Goal: Task Accomplishment & Management: Manage account settings

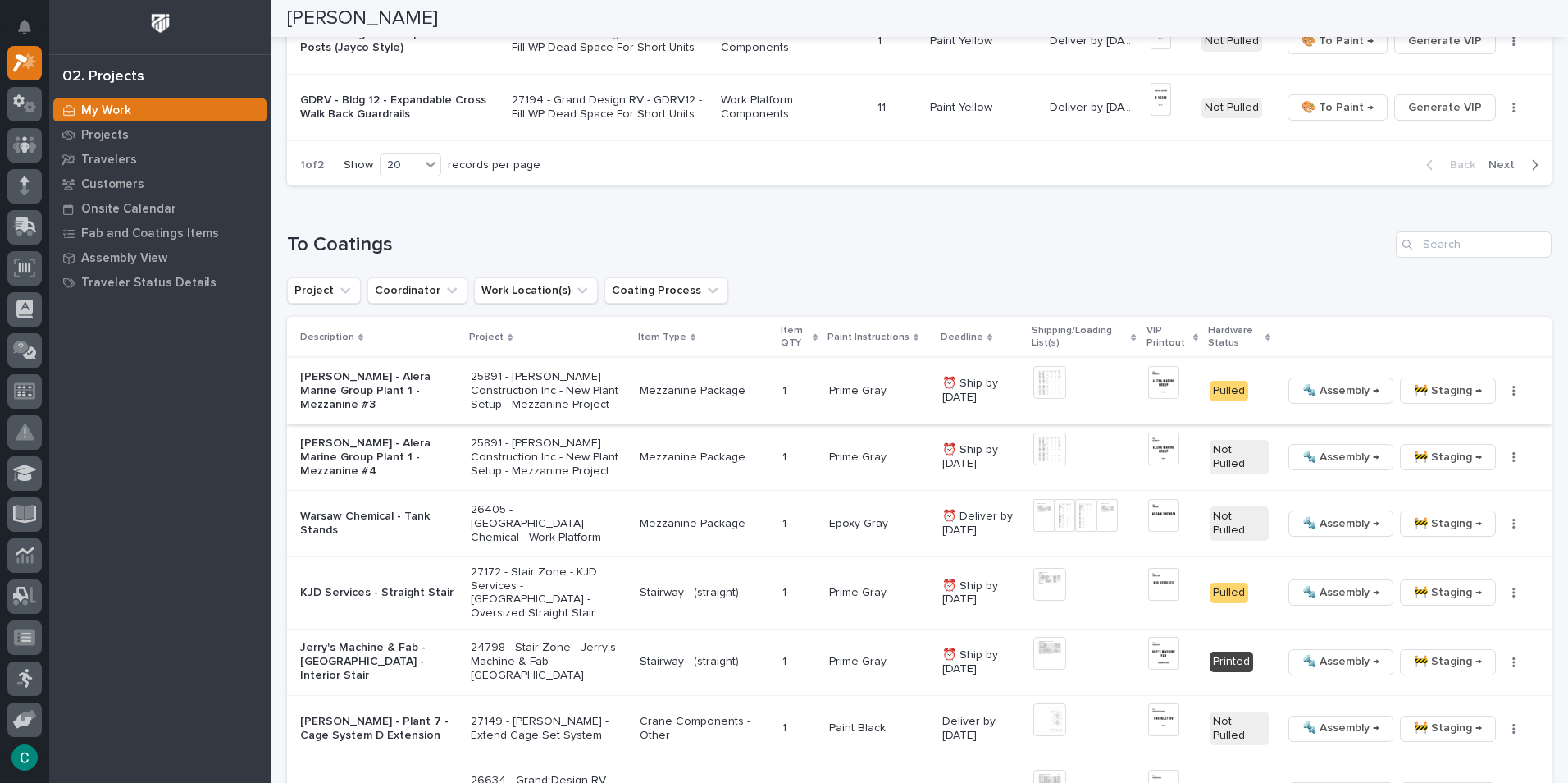
scroll to position [1477, 0]
click at [1468, 523] on span "🚧 Staging →" at bounding box center [1448, 522] width 68 height 20
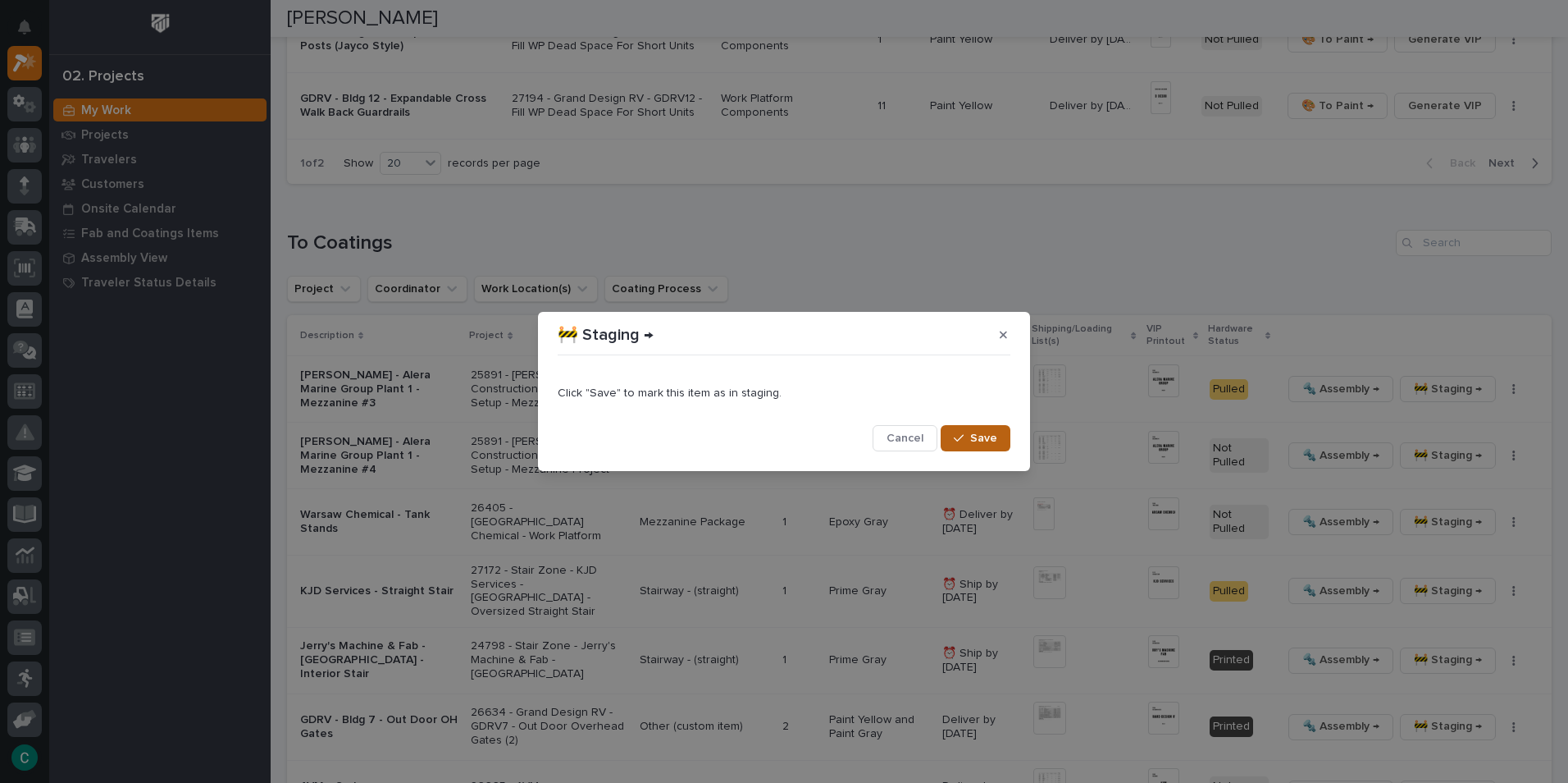
click at [992, 440] on span "Save" at bounding box center [983, 438] width 27 height 15
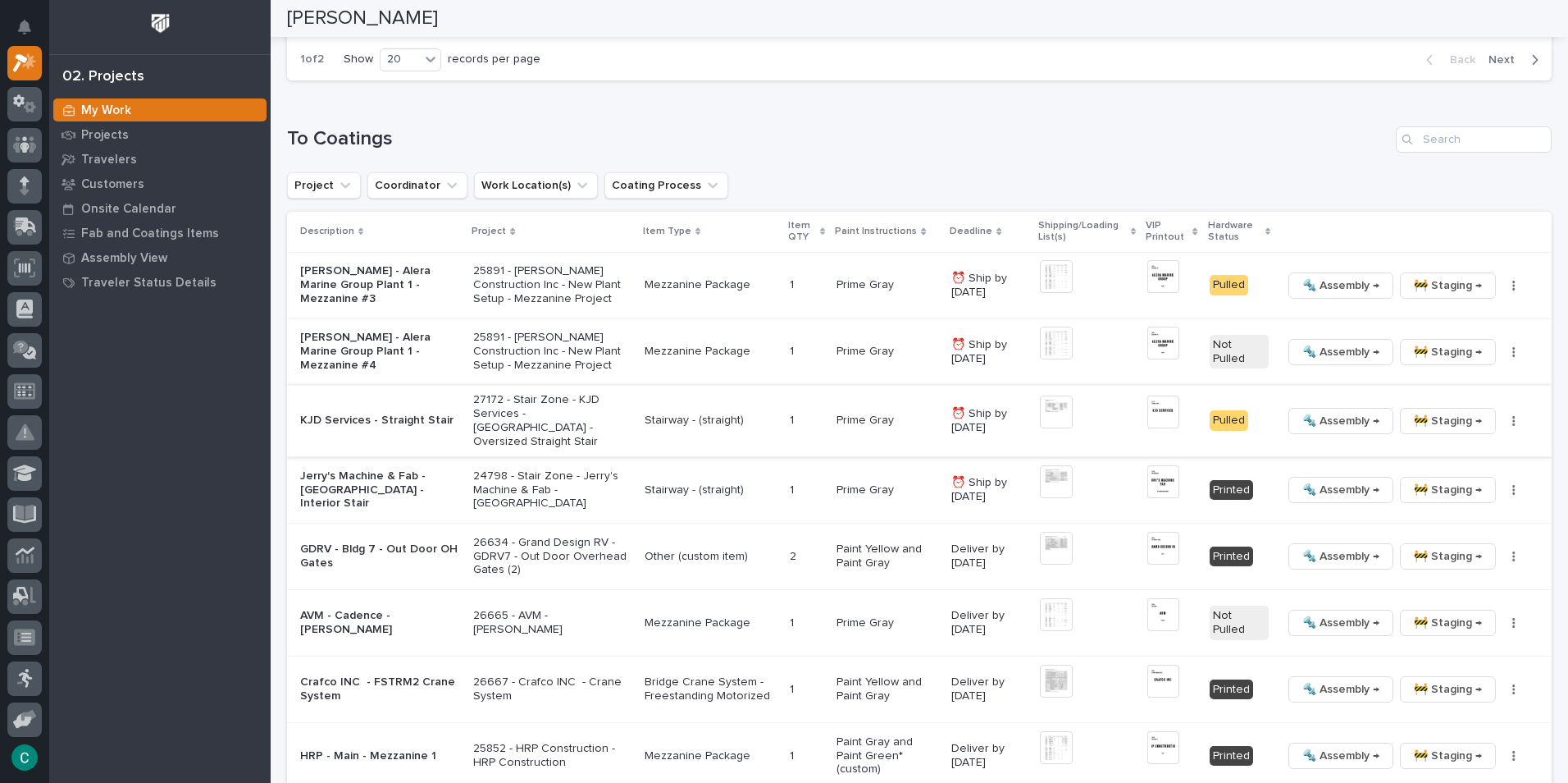
scroll to position [1580, 0]
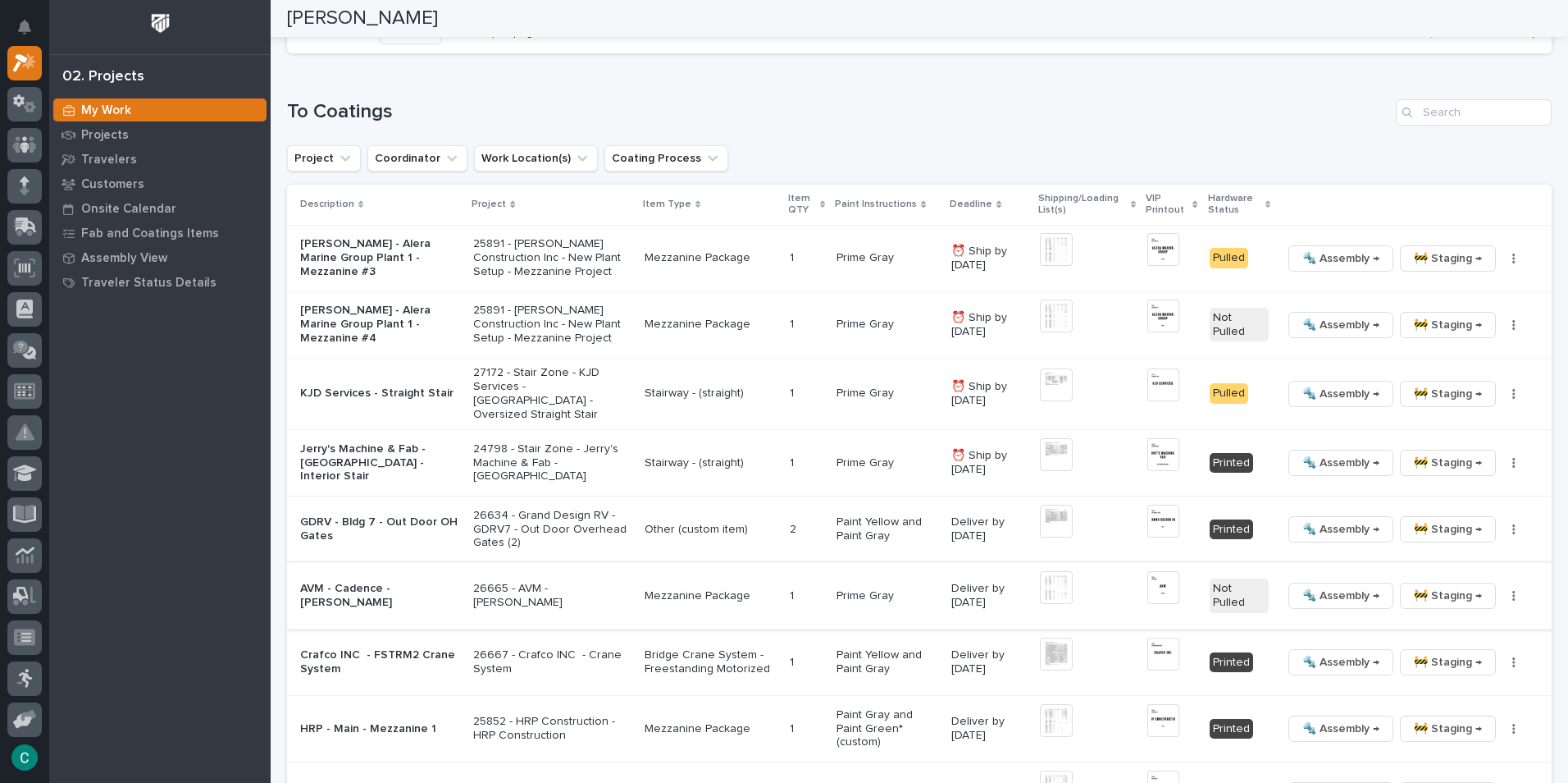
click at [1147, 581] on img at bounding box center [1162, 587] width 32 height 33
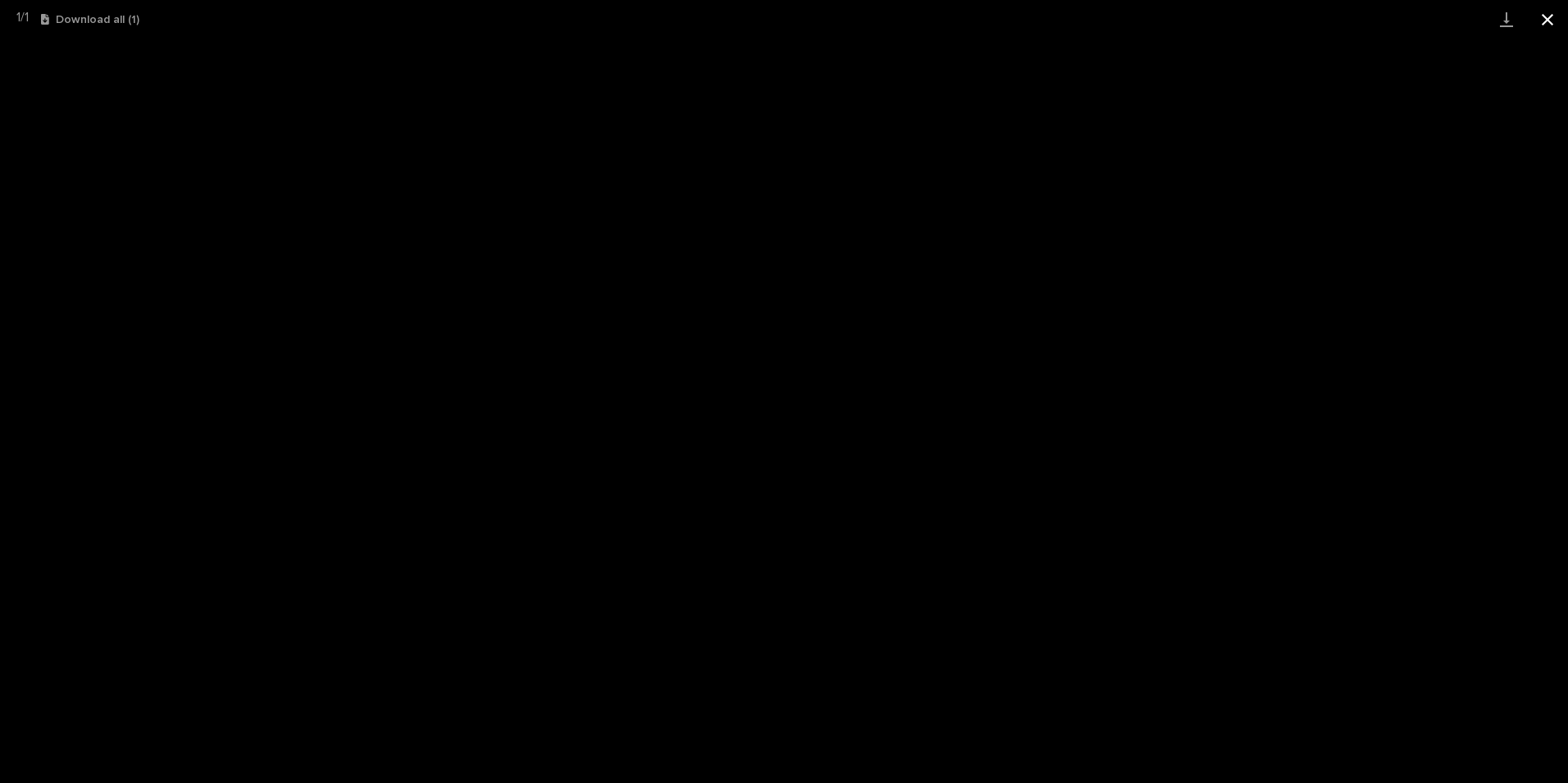
click at [1556, 22] on button "Close gallery" at bounding box center [1546, 19] width 41 height 39
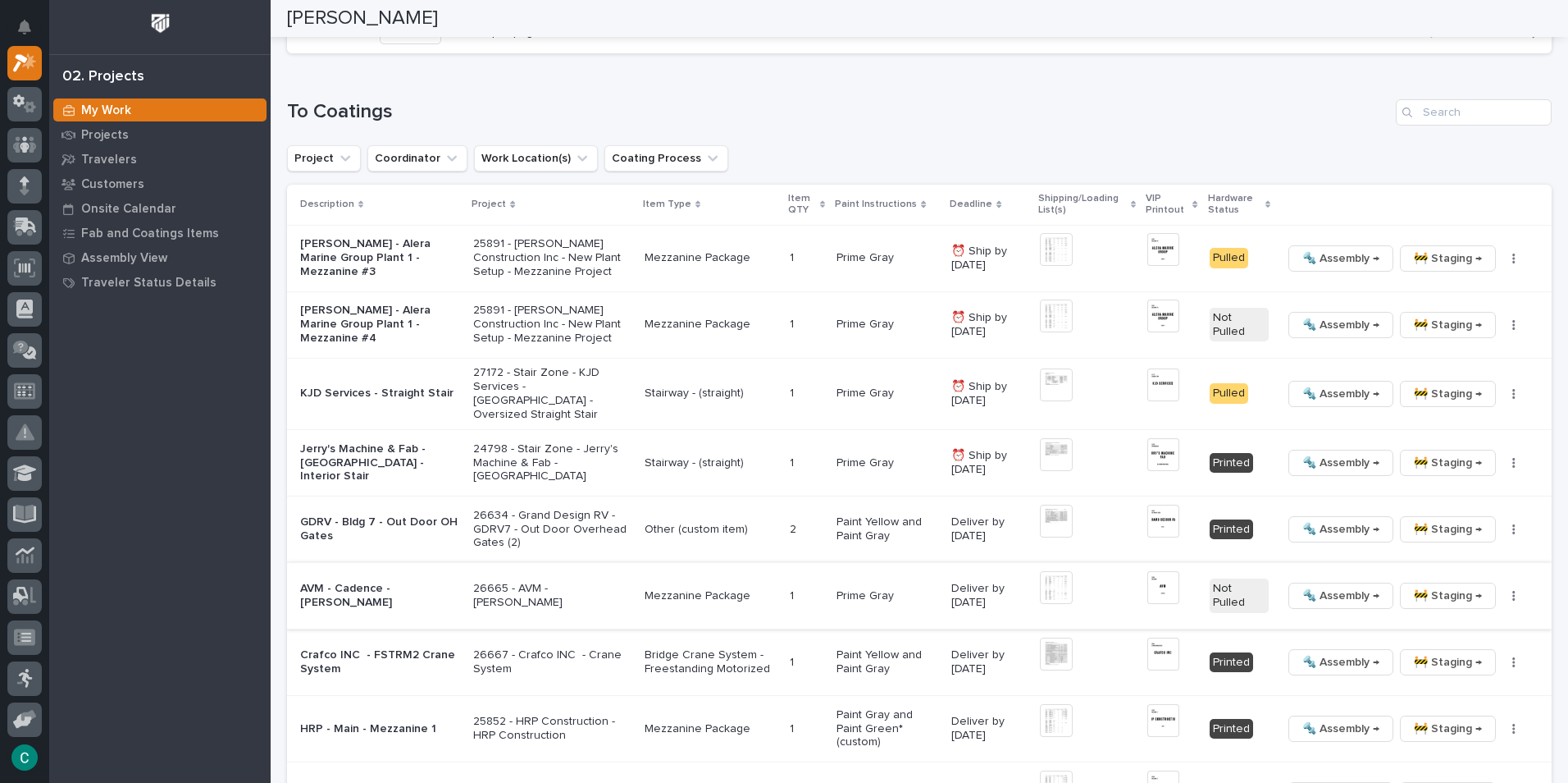
click at [1437, 586] on span "🚧 Staging →" at bounding box center [1448, 595] width 68 height 20
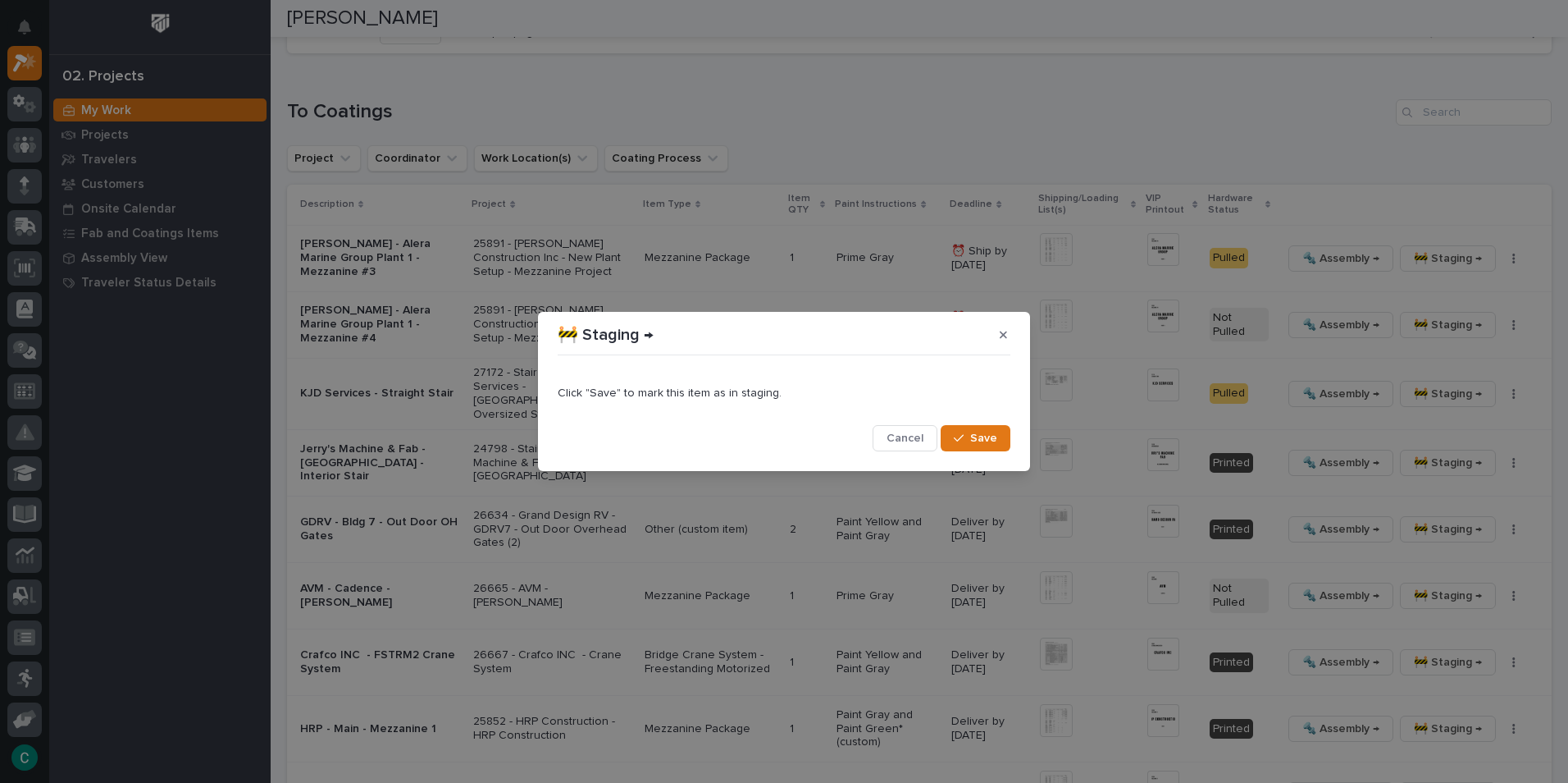
click at [957, 427] on button "Save" at bounding box center [976, 438] width 70 height 26
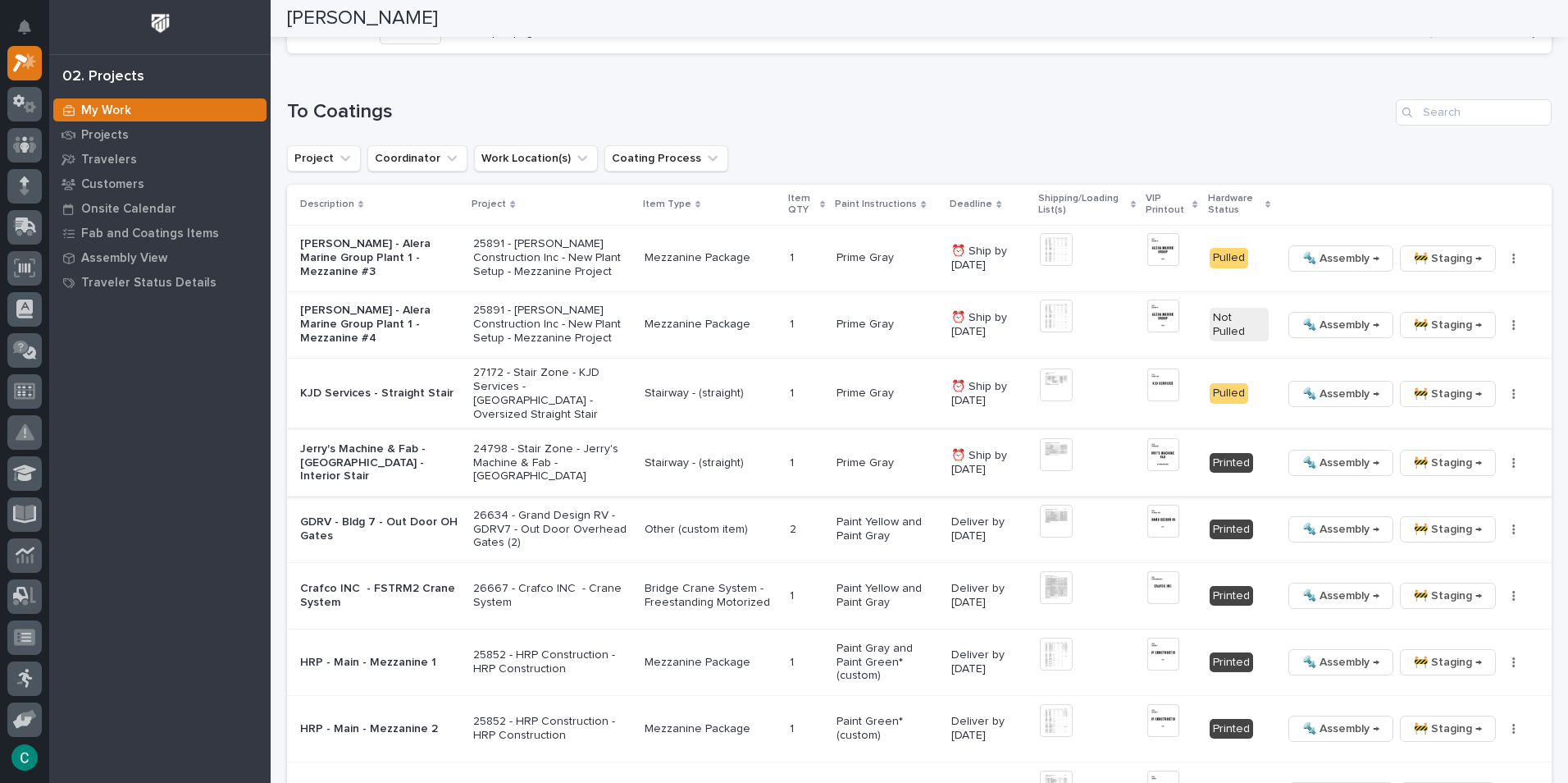
scroll to position [1547, 0]
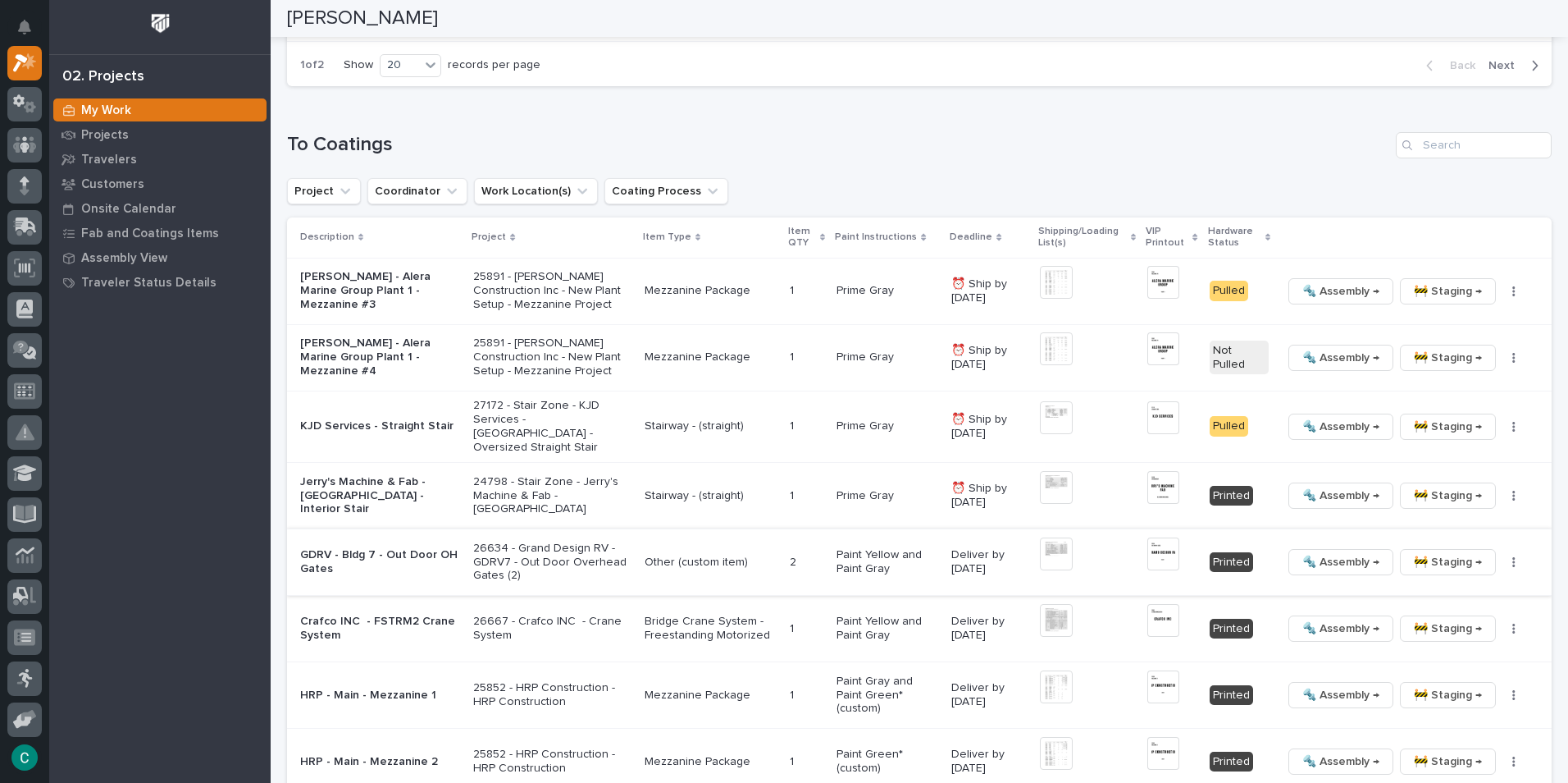
click at [1150, 540] on img at bounding box center [1162, 554] width 32 height 33
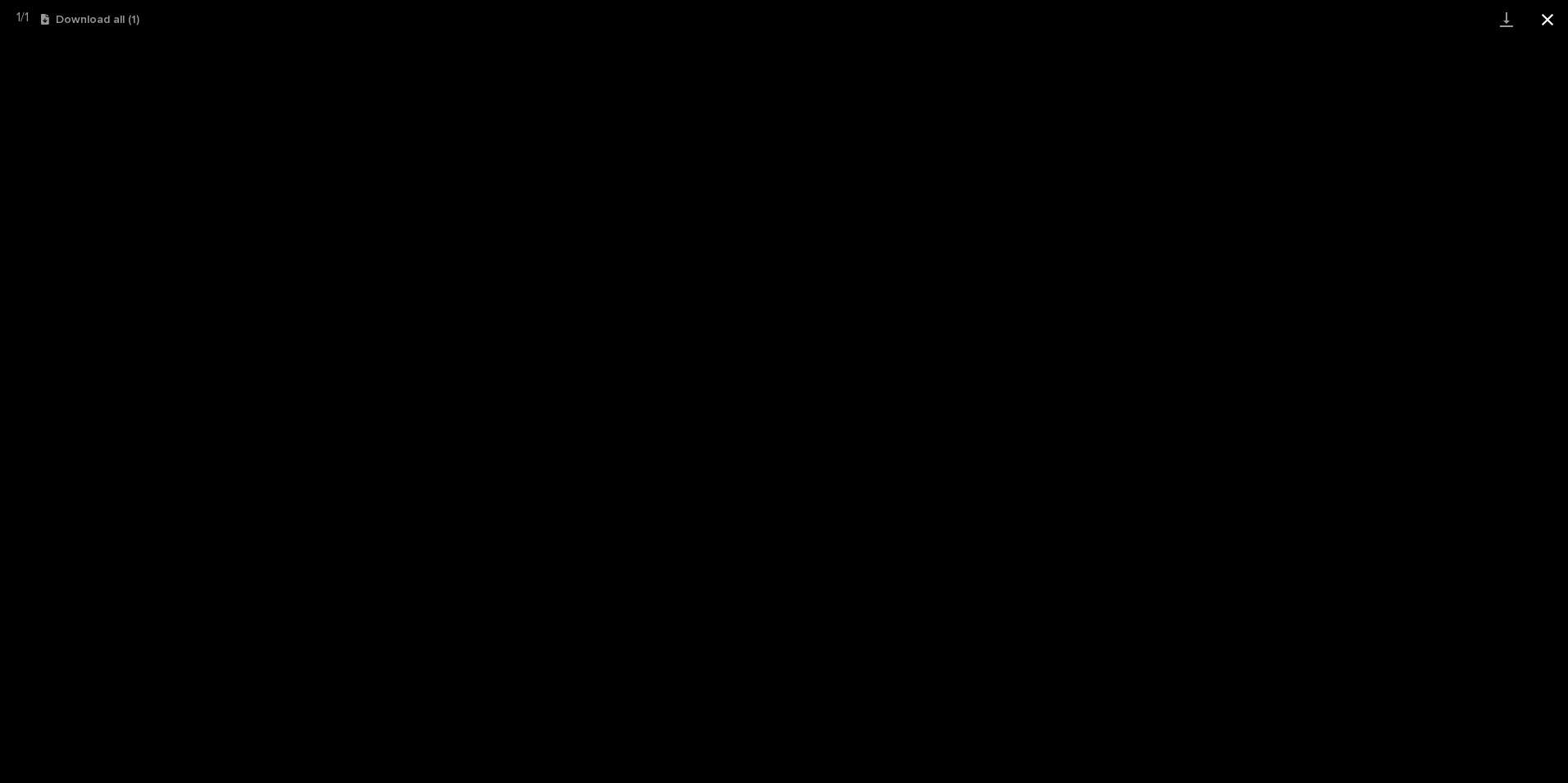
click at [1545, 17] on button "Close gallery" at bounding box center [1546, 19] width 41 height 39
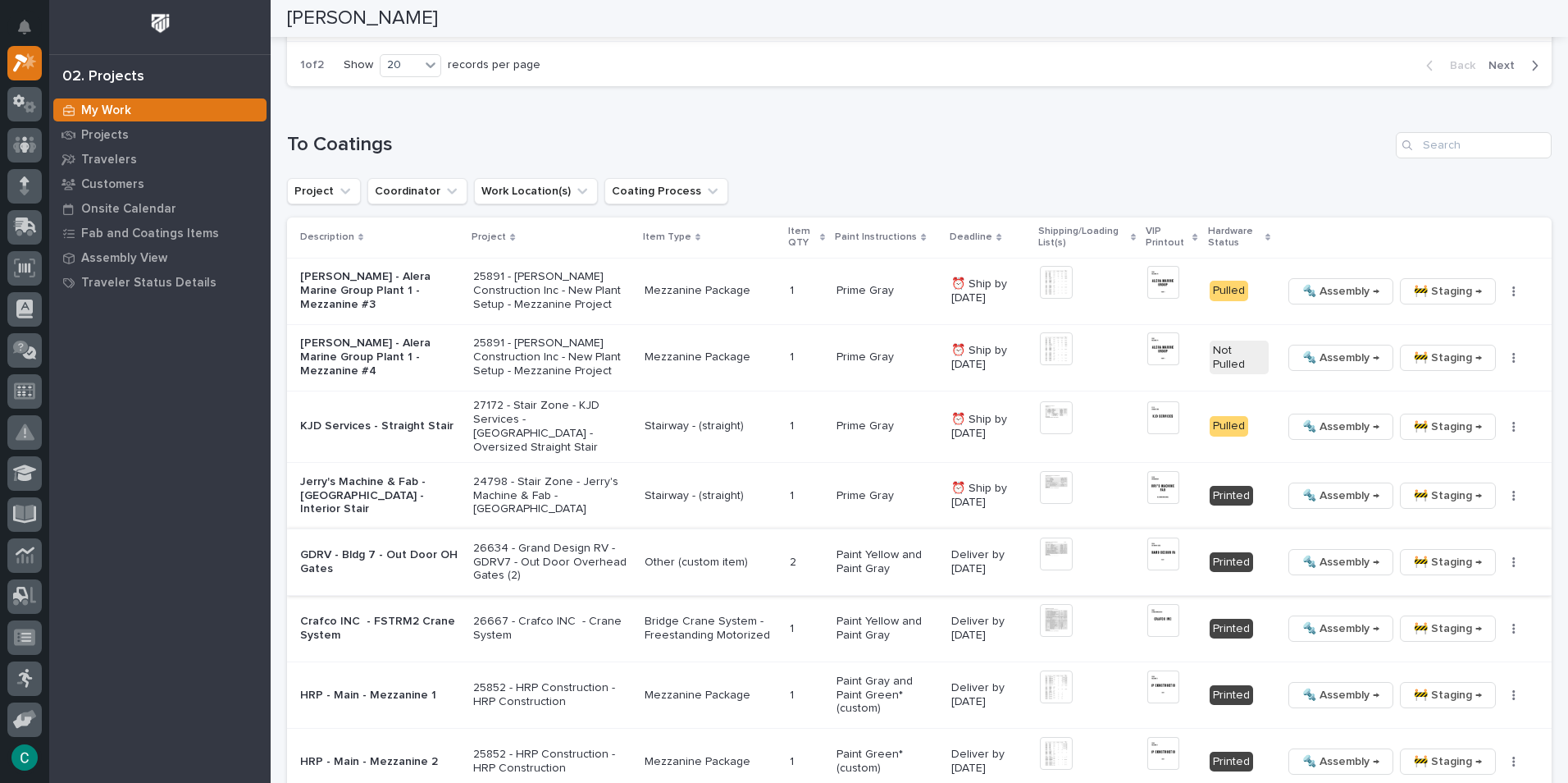
click at [1421, 552] on span "🚧 Staging →" at bounding box center [1448, 562] width 68 height 20
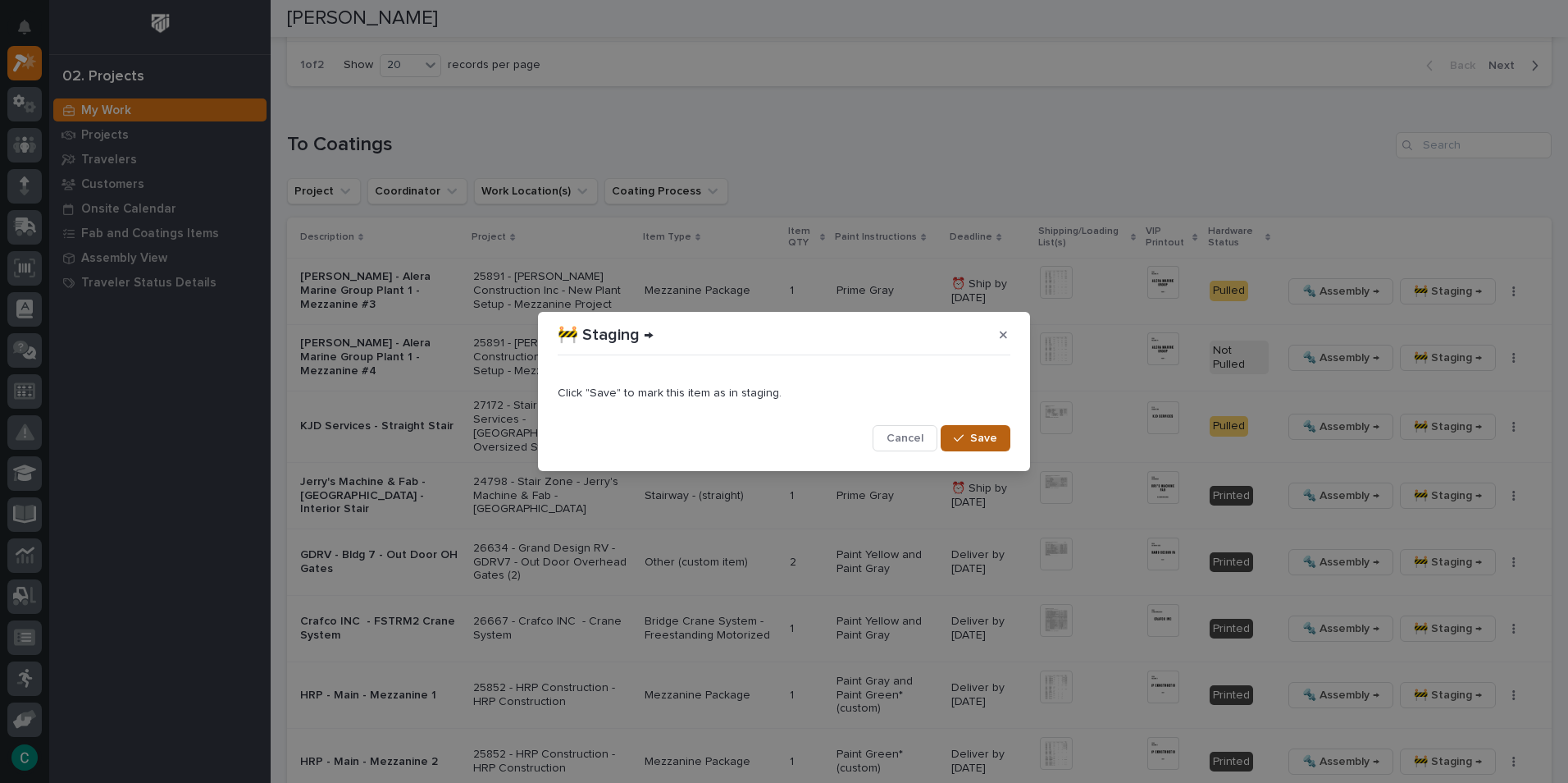
click at [970, 435] on div "button" at bounding box center [962, 438] width 16 height 11
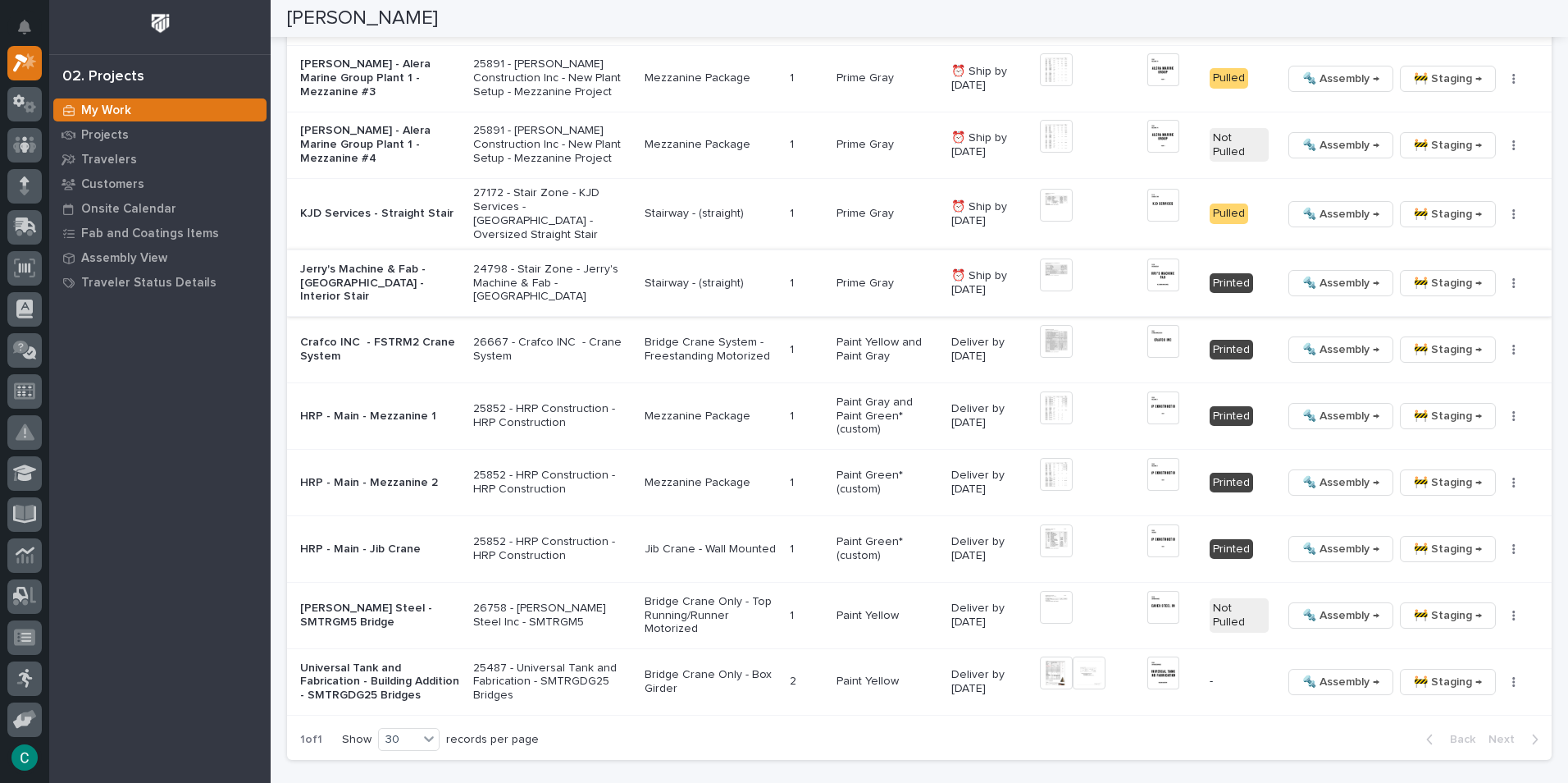
scroll to position [1678, 0]
